Goal: Task Accomplishment & Management: Use online tool/utility

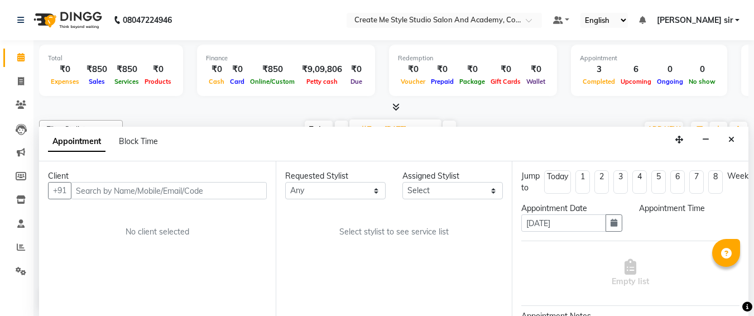
select select "tentative"
click at [20, 74] on link "Invoice" at bounding box center [16, 82] width 27 height 18
select select "service"
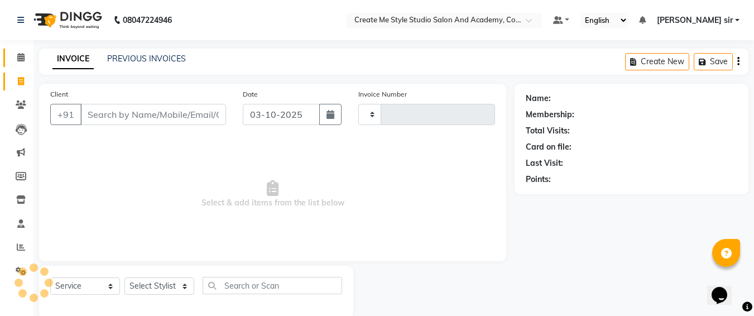
type input "2137"
select select "8253"
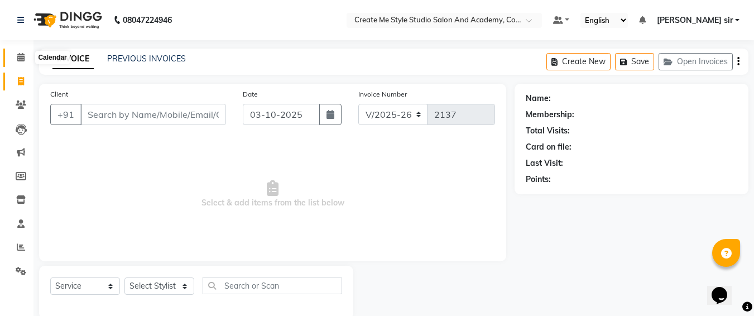
click at [19, 52] on span at bounding box center [21, 57] width 20 height 13
